Goal: Task Accomplishment & Management: Manage account settings

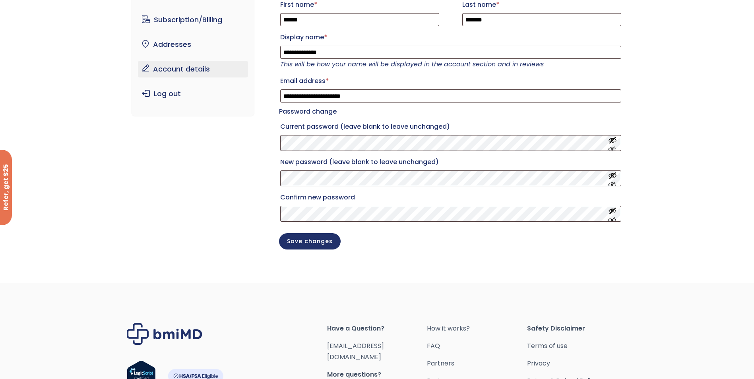
scroll to position [159, 0]
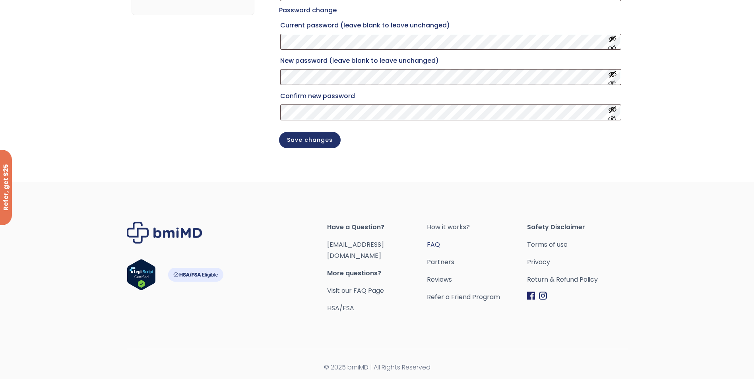
click at [436, 250] on link "FAQ" at bounding box center [477, 244] width 100 height 11
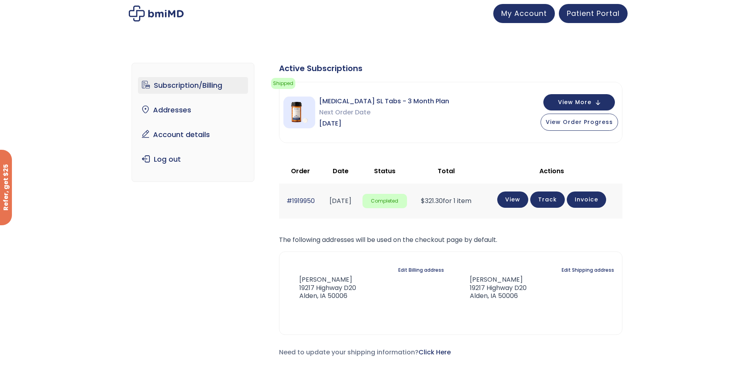
click at [353, 101] on span "[MEDICAL_DATA] SL Tabs - 3 Month Plan" at bounding box center [384, 101] width 130 height 11
click at [518, 17] on link "My Account" at bounding box center [524, 12] width 62 height 19
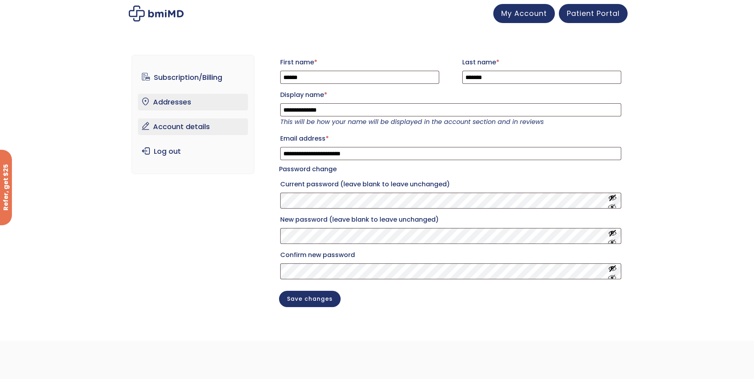
click at [175, 97] on link "Addresses" at bounding box center [193, 102] width 110 height 17
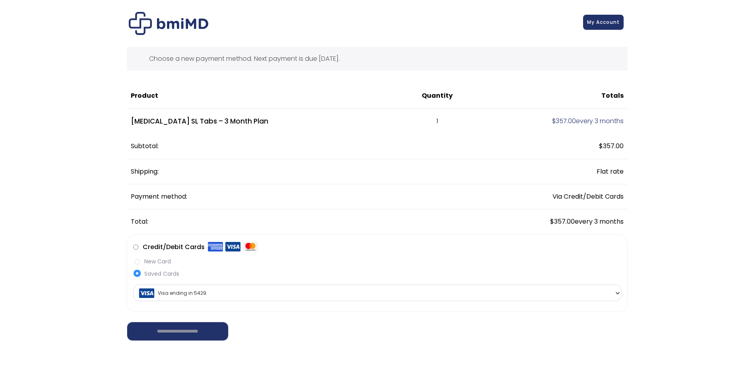
click at [607, 25] on span "My Account" at bounding box center [603, 22] width 33 height 7
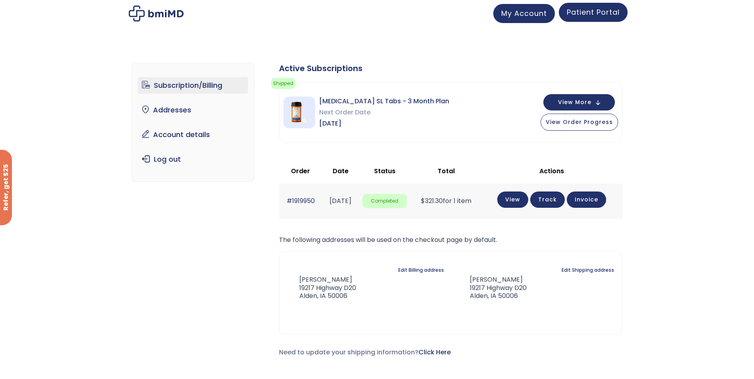
click at [603, 17] on span "Patient Portal" at bounding box center [593, 12] width 53 height 10
click at [598, 103] on button "View More" at bounding box center [579, 101] width 72 height 16
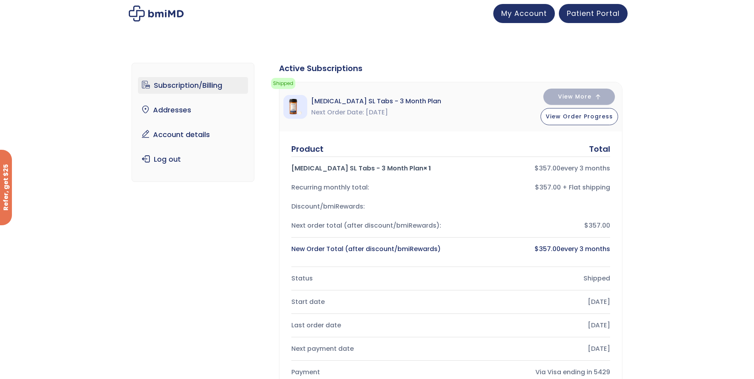
click at [347, 108] on span "Next Order Date" at bounding box center [337, 112] width 53 height 11
click at [349, 101] on span "[MEDICAL_DATA] SL Tabs - 3 Month Plan" at bounding box center [376, 101] width 130 height 11
click at [349, 102] on span "[MEDICAL_DATA] SL Tabs - 3 Month Plan" at bounding box center [376, 101] width 130 height 11
drag, startPoint x: 349, startPoint y: 102, endPoint x: 349, endPoint y: 107, distance: 4.4
click at [349, 107] on span "[MEDICAL_DATA] SL Tabs - 3 Month Plan" at bounding box center [376, 101] width 130 height 11
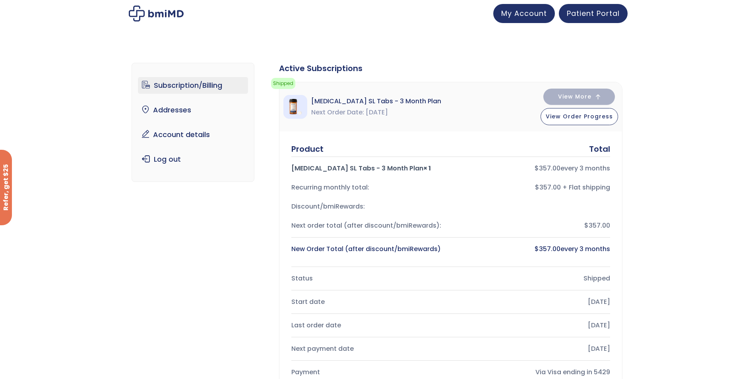
drag, startPoint x: 349, startPoint y: 107, endPoint x: 349, endPoint y: 113, distance: 6.0
click at [349, 113] on span "Next Order Date" at bounding box center [337, 112] width 53 height 11
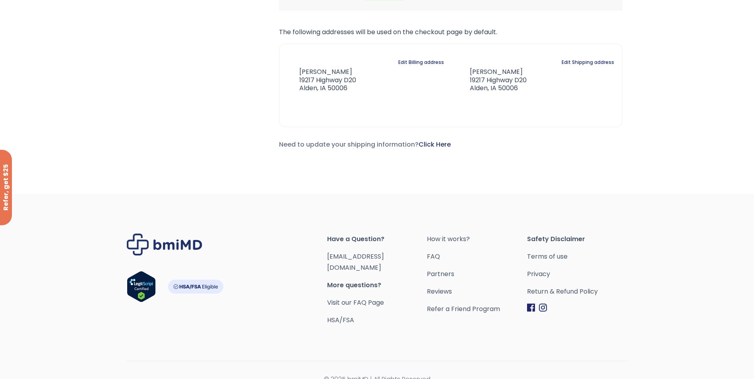
scroll to position [494, 0]
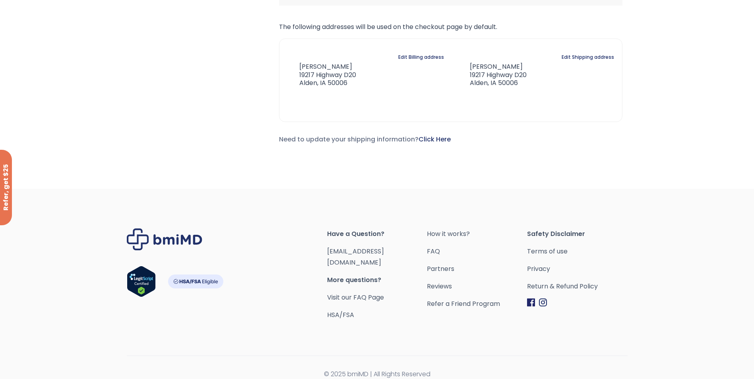
click at [365, 234] on span "Have a Question?" at bounding box center [377, 234] width 100 height 11
click at [359, 293] on link "Visit our FAQ Page" at bounding box center [355, 297] width 57 height 9
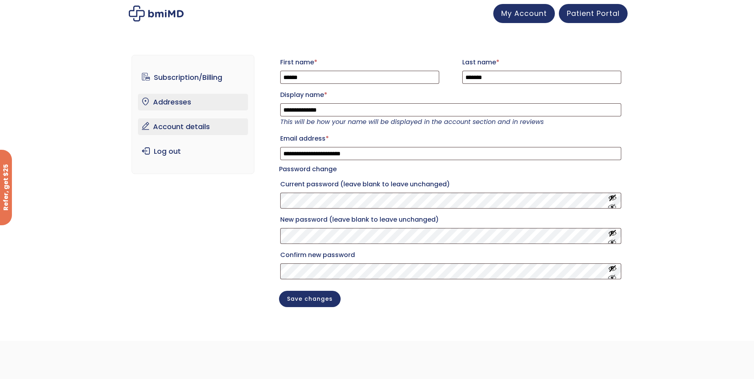
click at [177, 105] on link "Addresses" at bounding box center [193, 102] width 110 height 17
